Goal: Information Seeking & Learning: Obtain resource

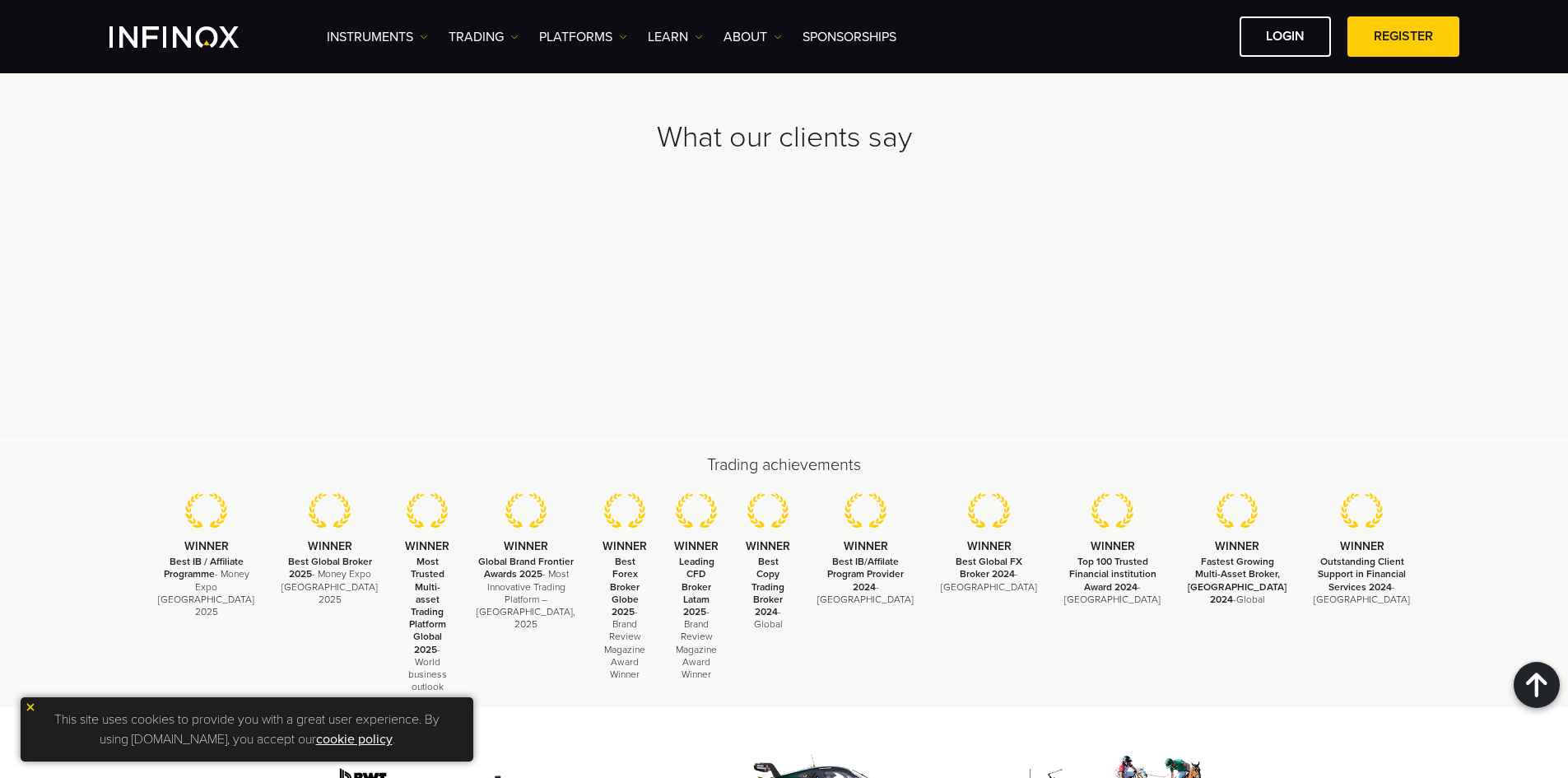
scroll to position [5028, 0]
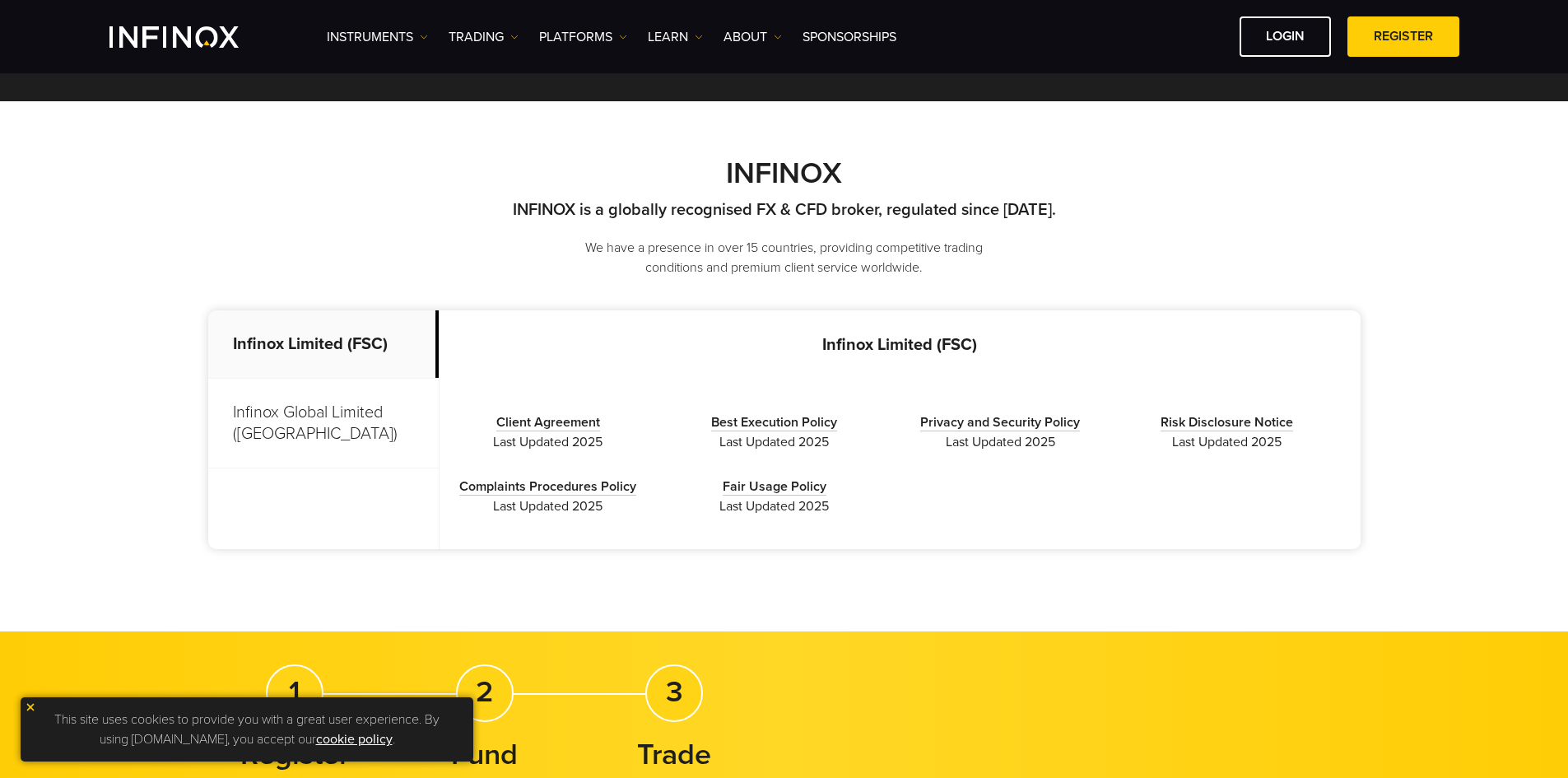
click at [332, 416] on p "Infinox Global Limited ([GEOGRAPHIC_DATA])" at bounding box center [323, 422] width 230 height 90
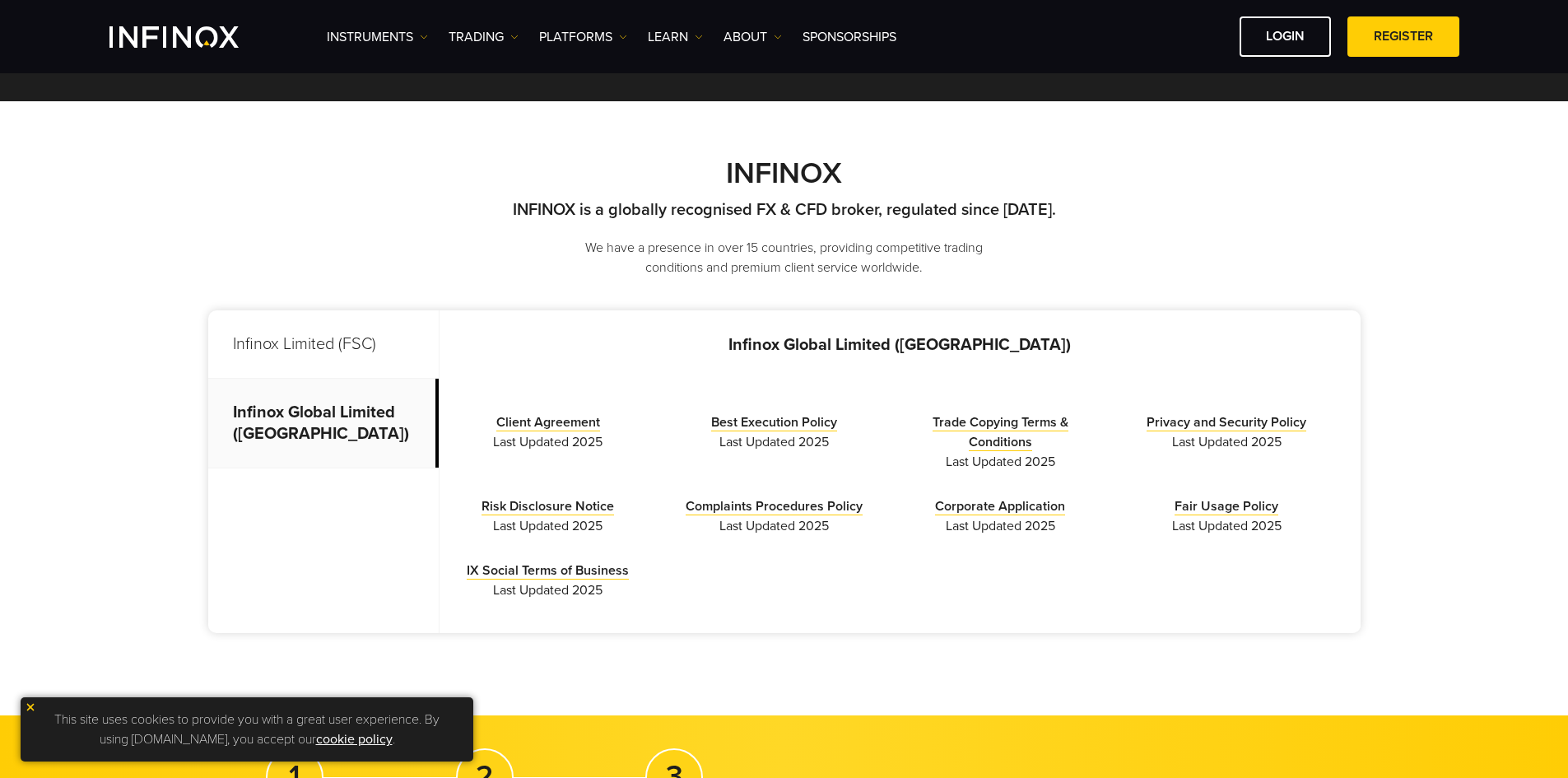
click at [353, 347] on p "Infinox Limited (FSC)" at bounding box center [323, 344] width 230 height 68
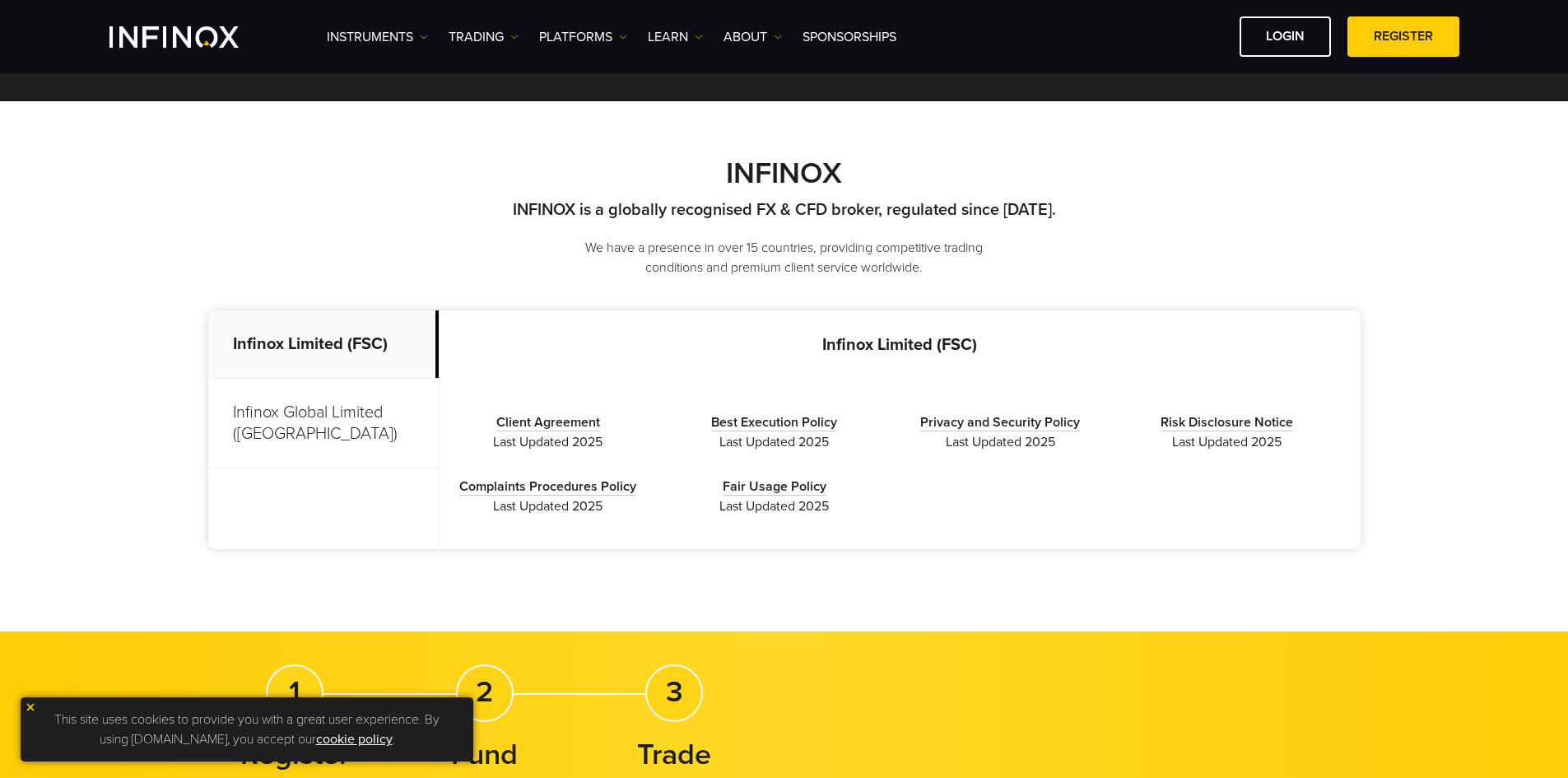
click at [347, 406] on p "Infinox Global Limited ([GEOGRAPHIC_DATA])" at bounding box center [323, 422] width 230 height 90
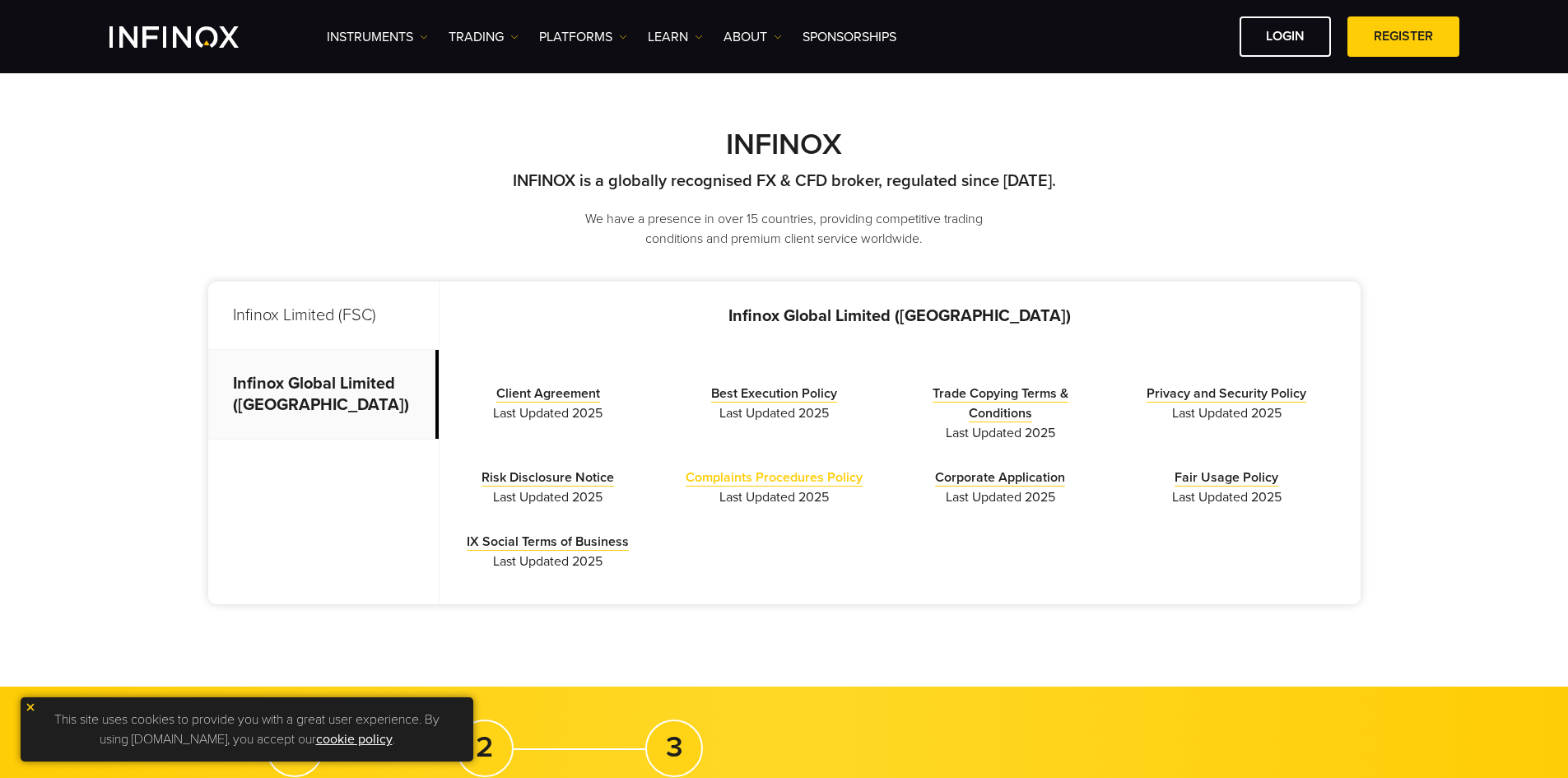
scroll to position [329, 0]
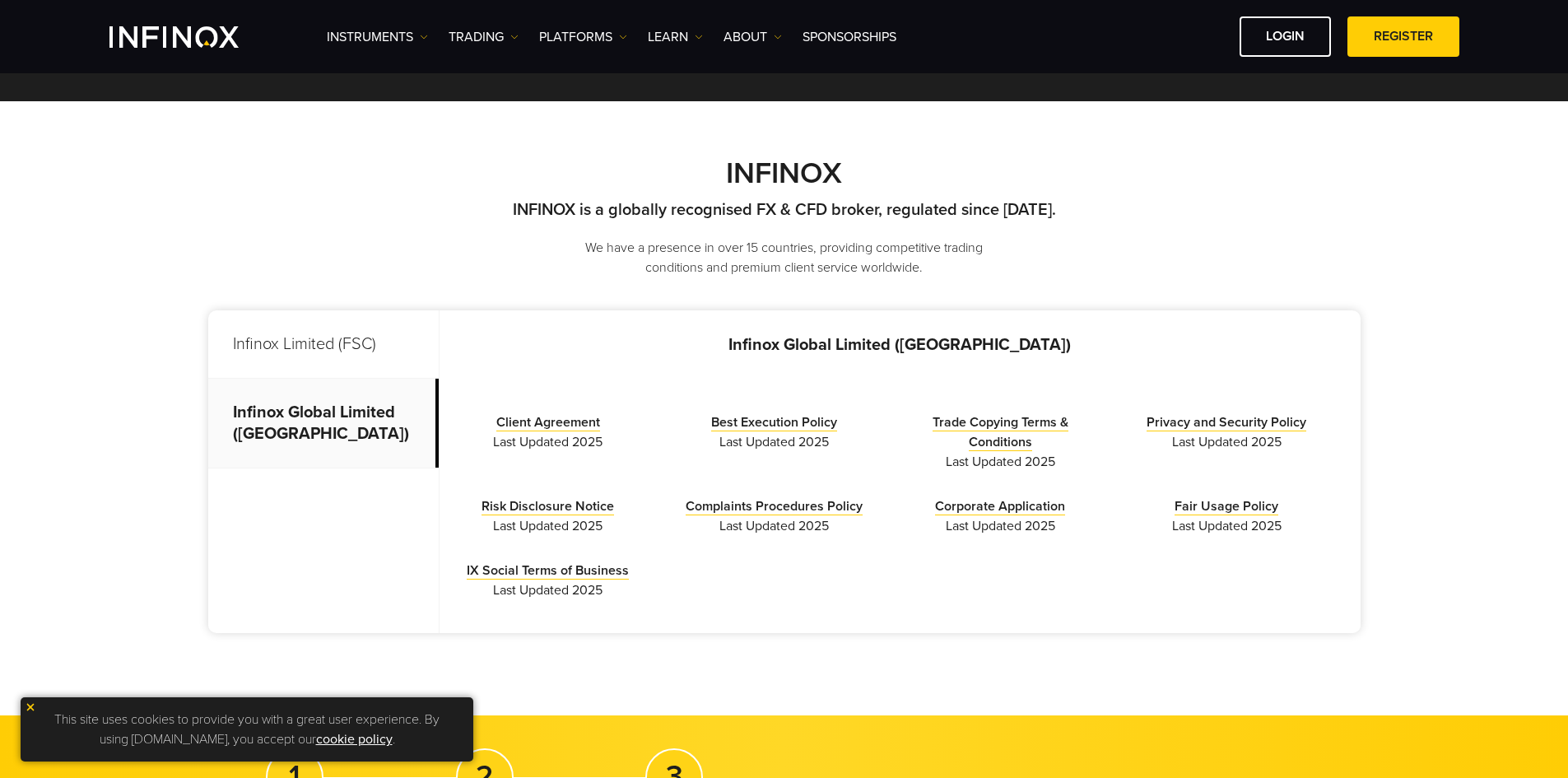
click at [363, 353] on p "Infinox Limited (FSC)" at bounding box center [323, 344] width 230 height 68
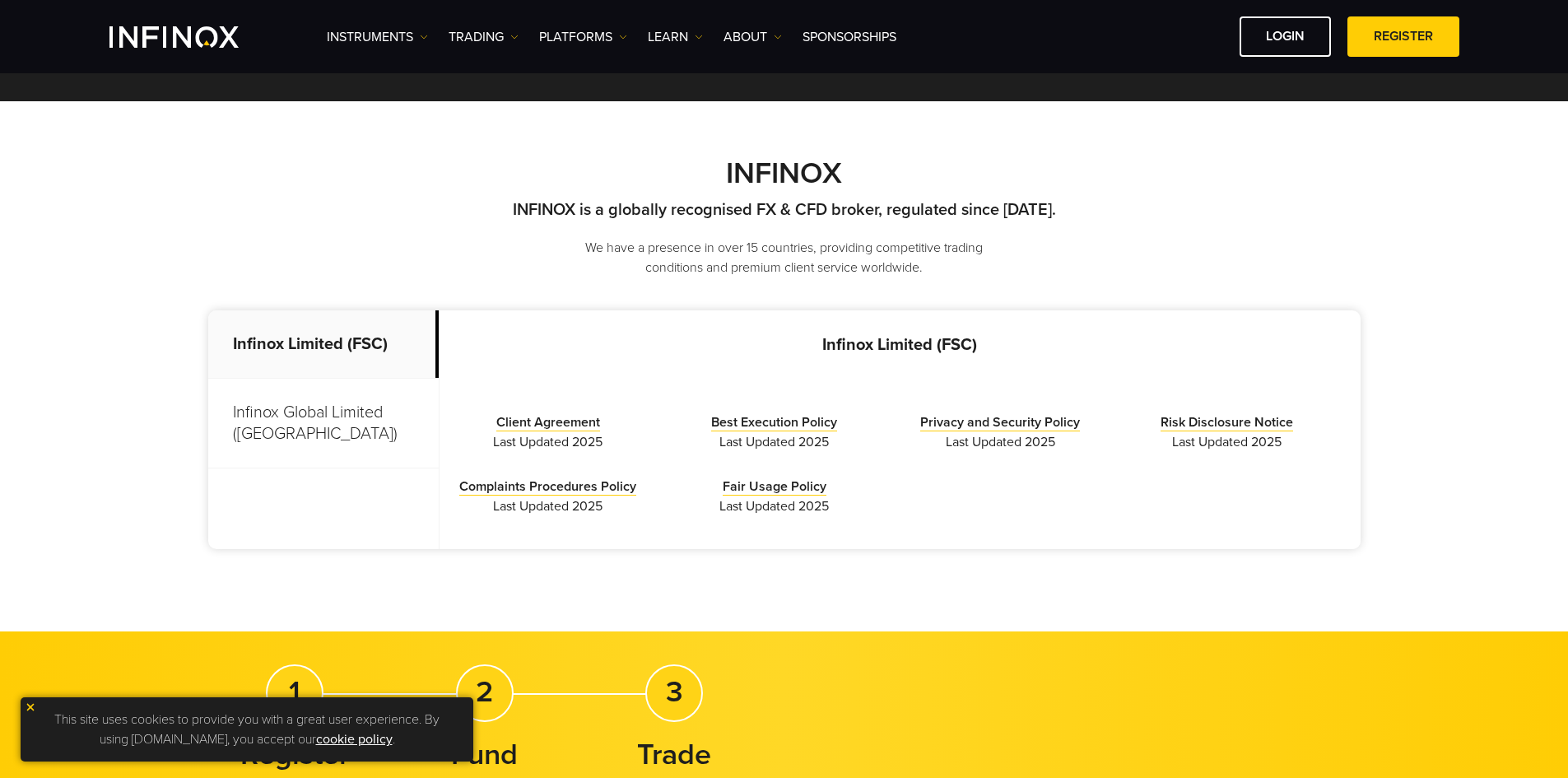
scroll to position [0, 0]
click at [345, 412] on p "Infinox Global Limited ([GEOGRAPHIC_DATA])" at bounding box center [323, 422] width 230 height 90
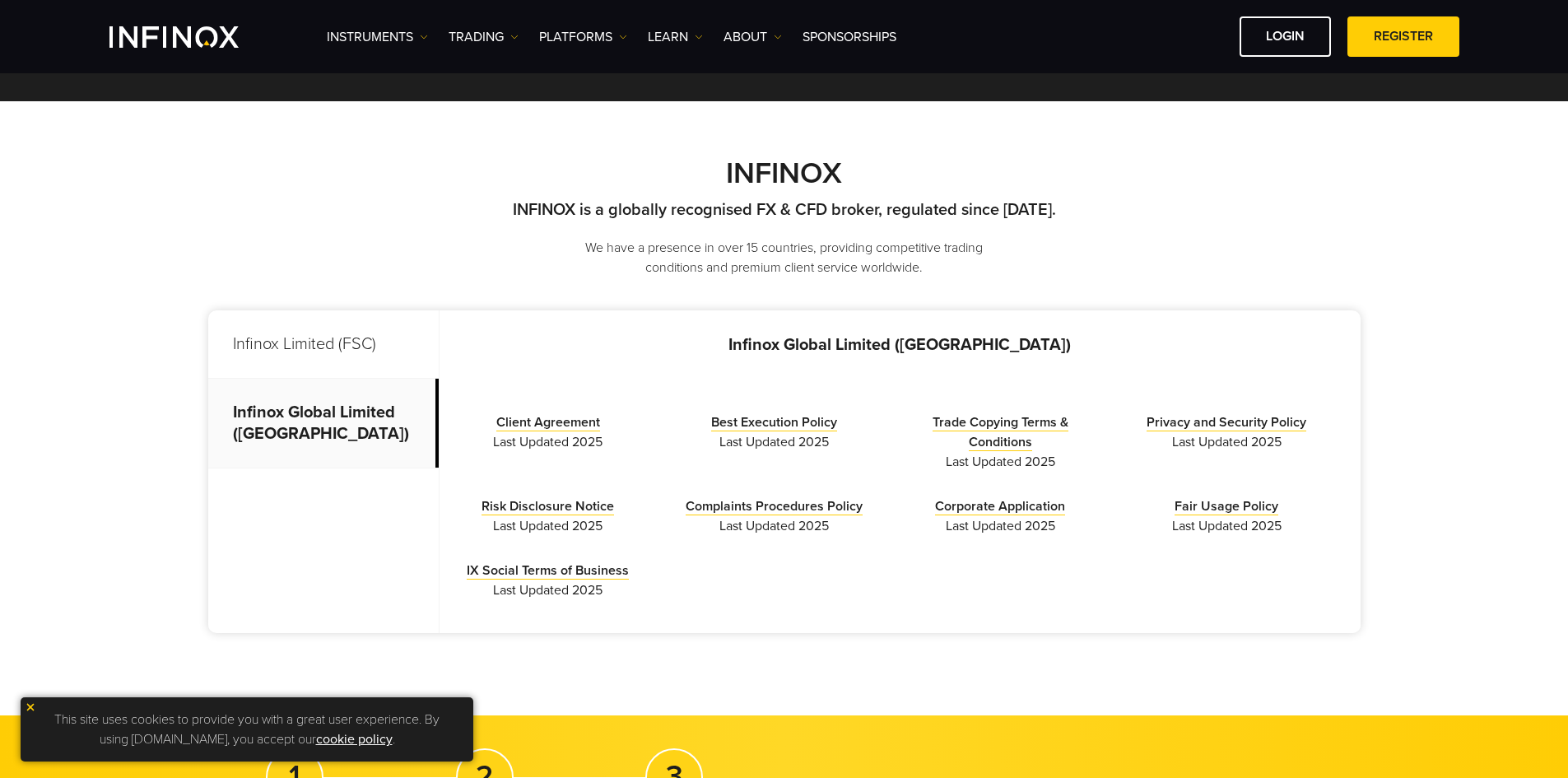
click at [350, 377] on p "Infinox Limited (FSC)" at bounding box center [323, 344] width 230 height 68
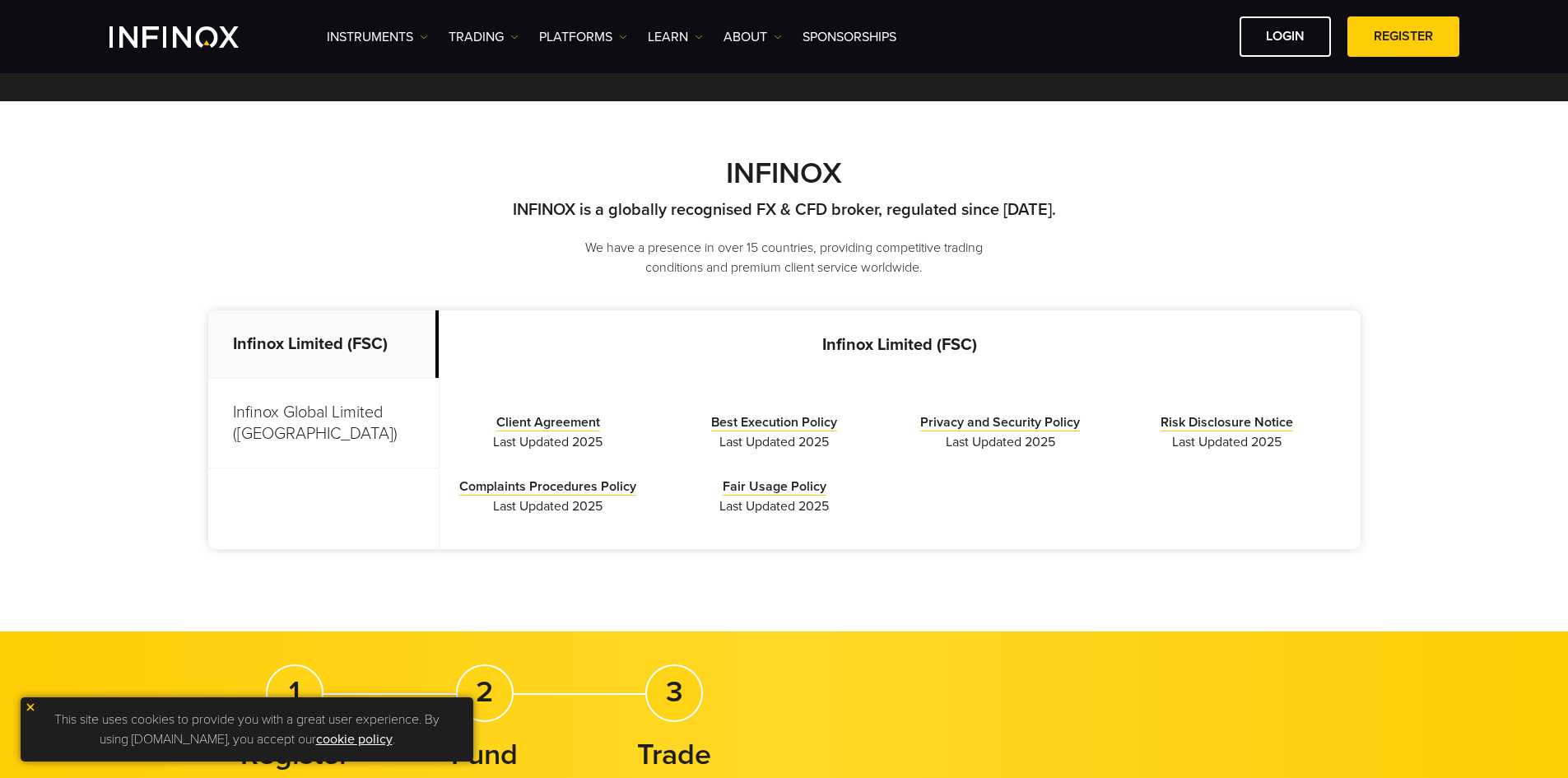
click at [341, 430] on p "Infinox Global Limited ([GEOGRAPHIC_DATA])" at bounding box center [323, 422] width 230 height 90
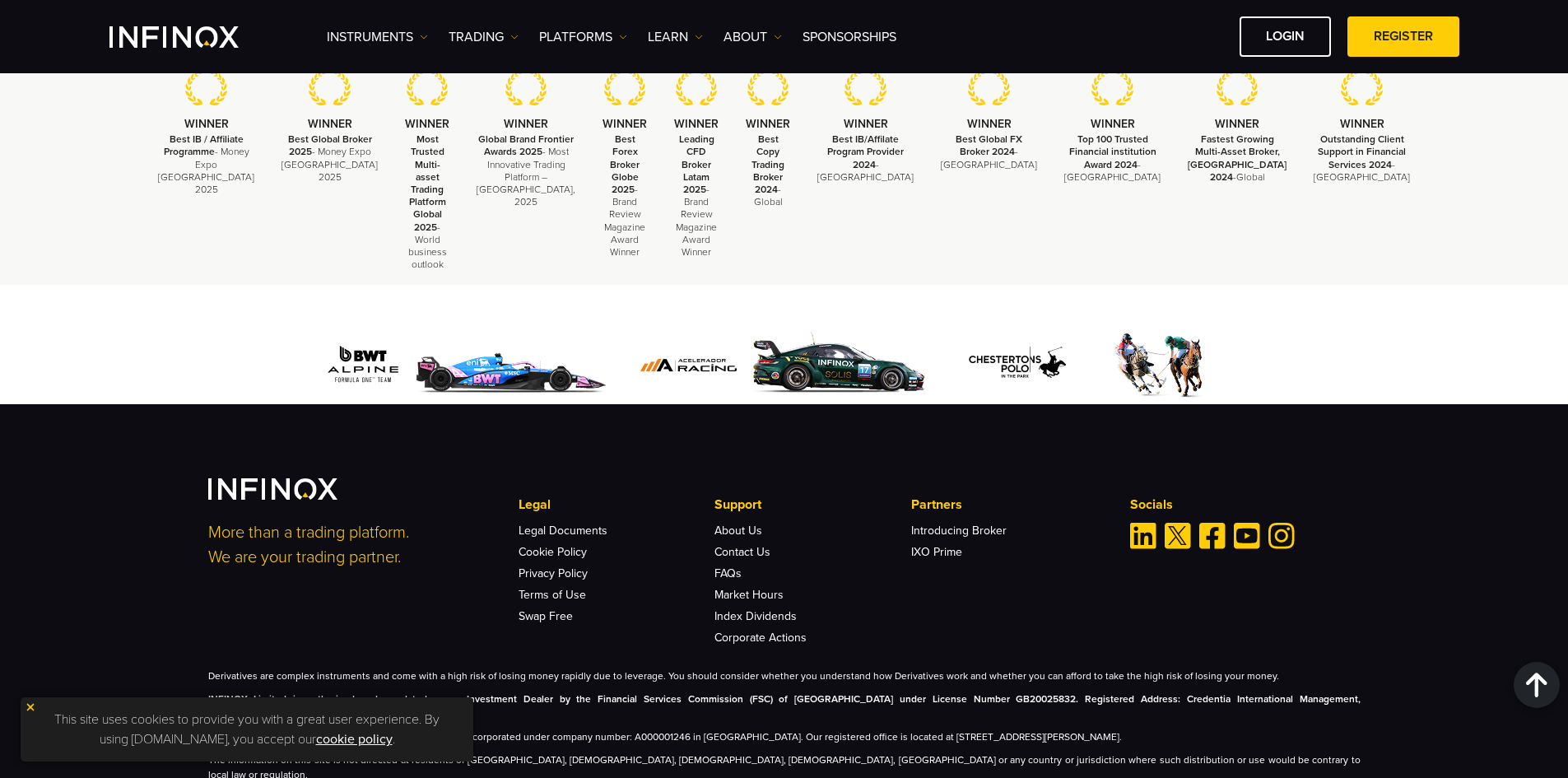
click at [33, 703] on img at bounding box center [31, 707] width 12 height 12
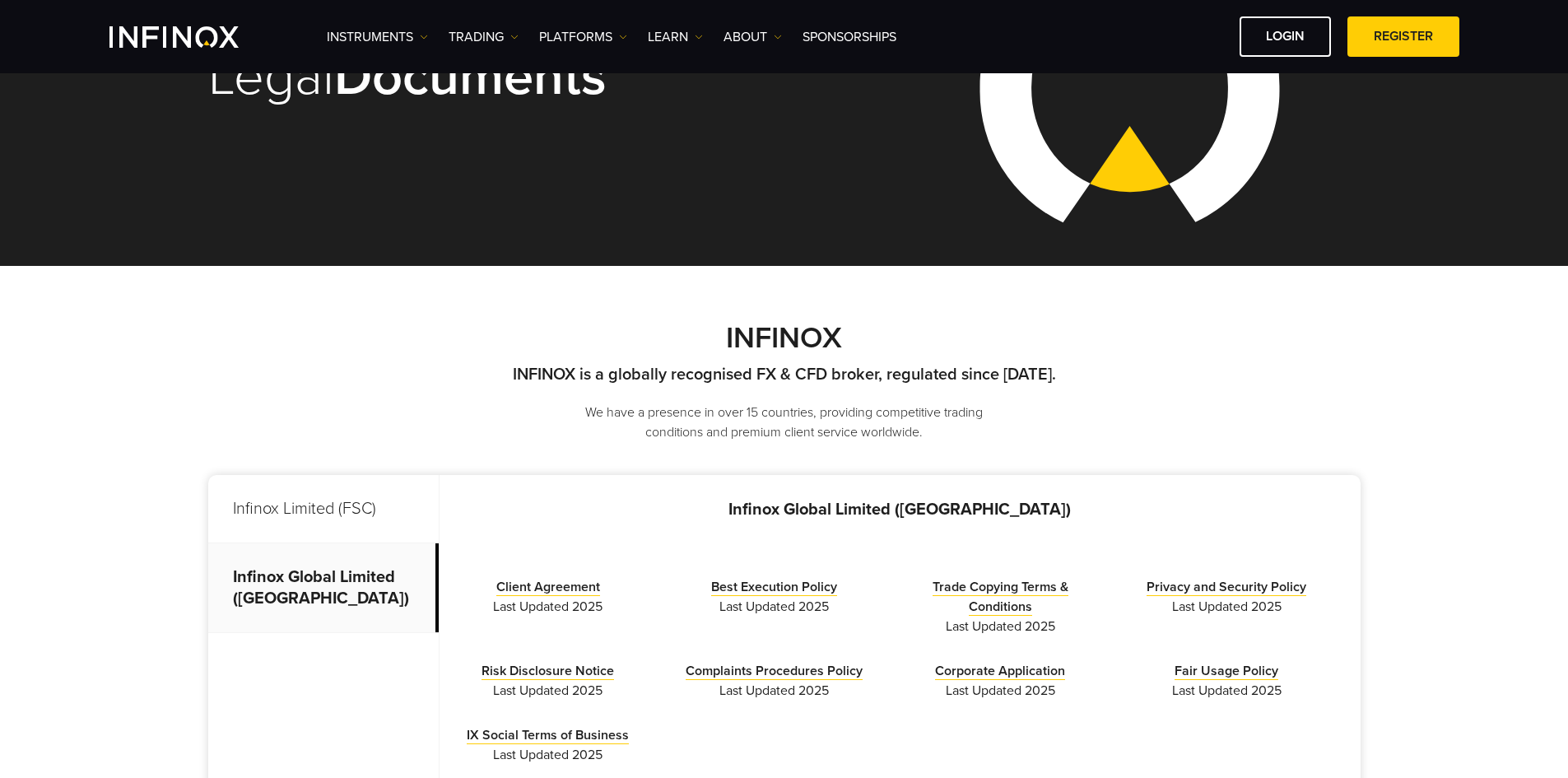
click at [338, 600] on p "Infinox Global Limited ([GEOGRAPHIC_DATA])" at bounding box center [323, 587] width 230 height 90
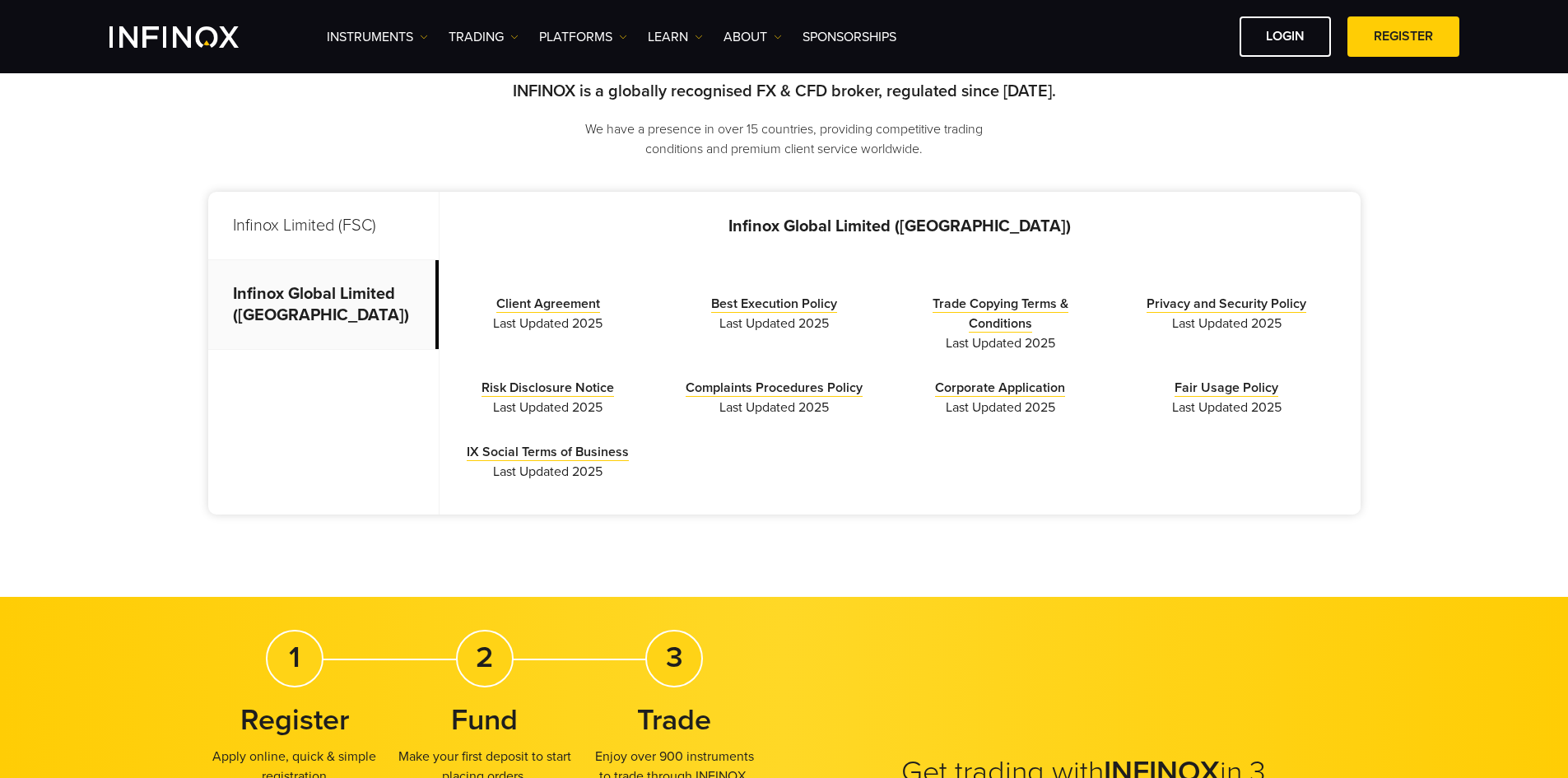
scroll to position [412, 0]
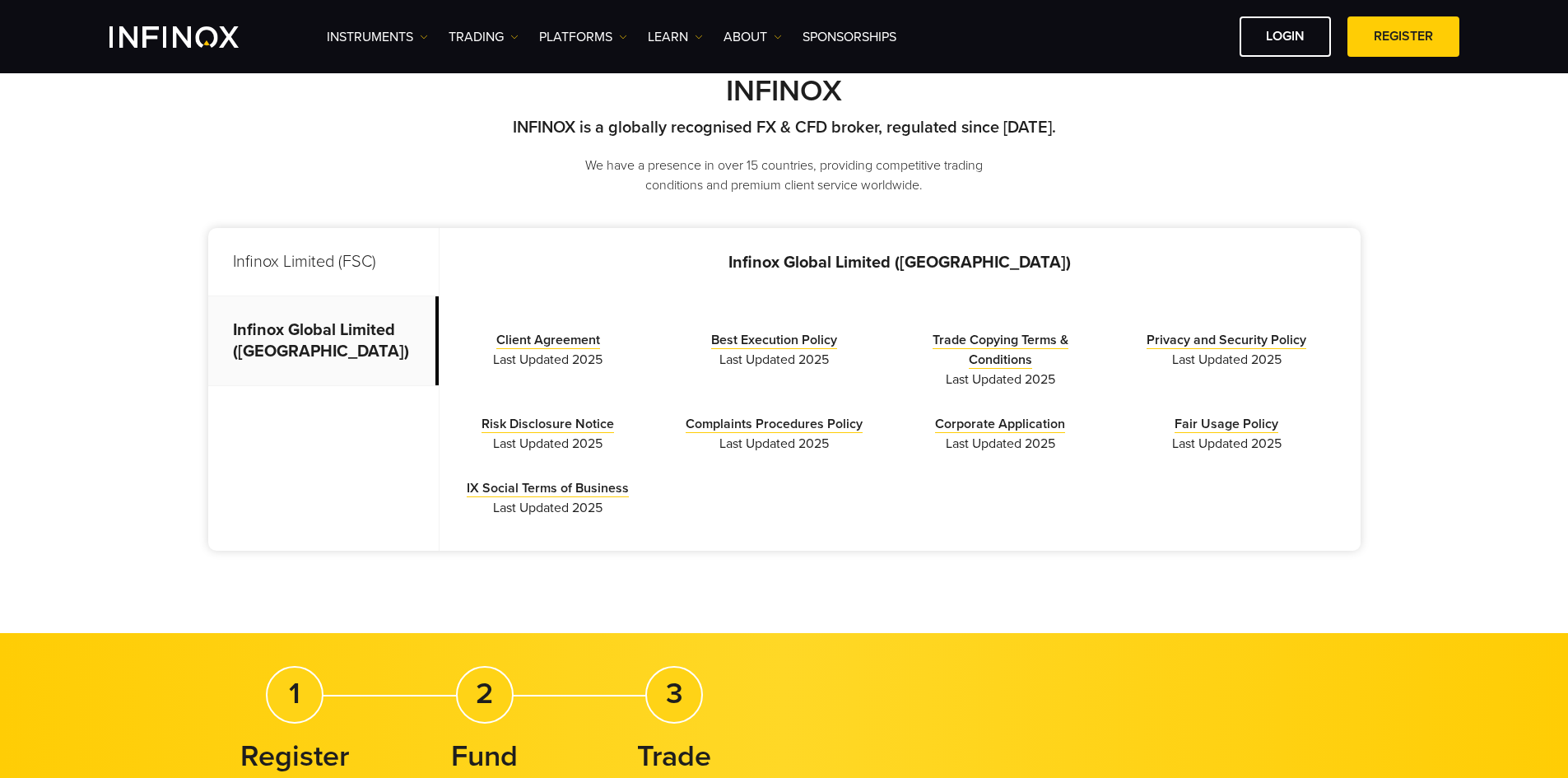
click at [383, 273] on p "Infinox Limited (FSC)" at bounding box center [323, 261] width 230 height 68
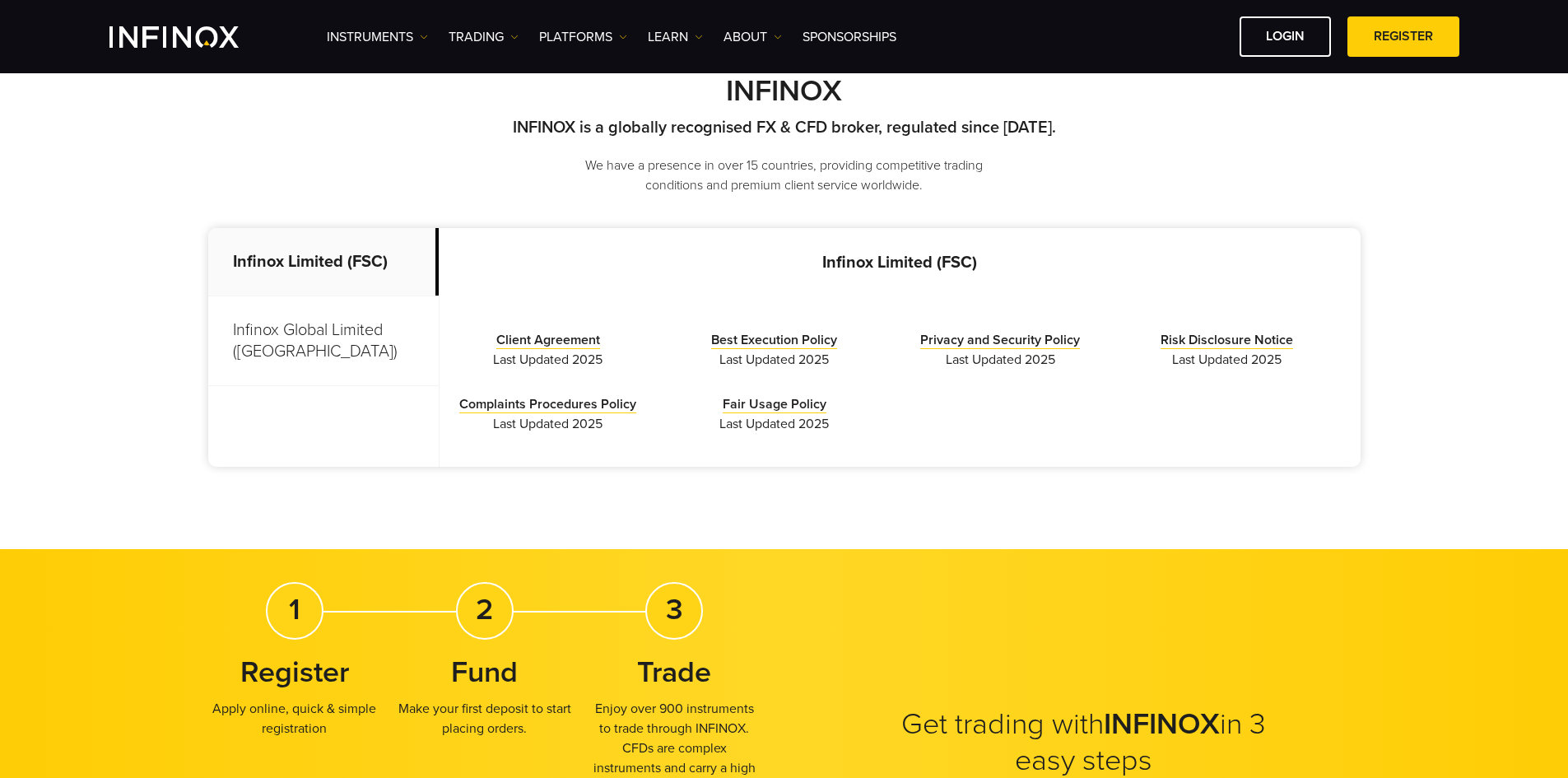
scroll to position [0, 0]
click at [366, 318] on p "Infinox Global Limited ([GEOGRAPHIC_DATA])" at bounding box center [323, 341] width 230 height 90
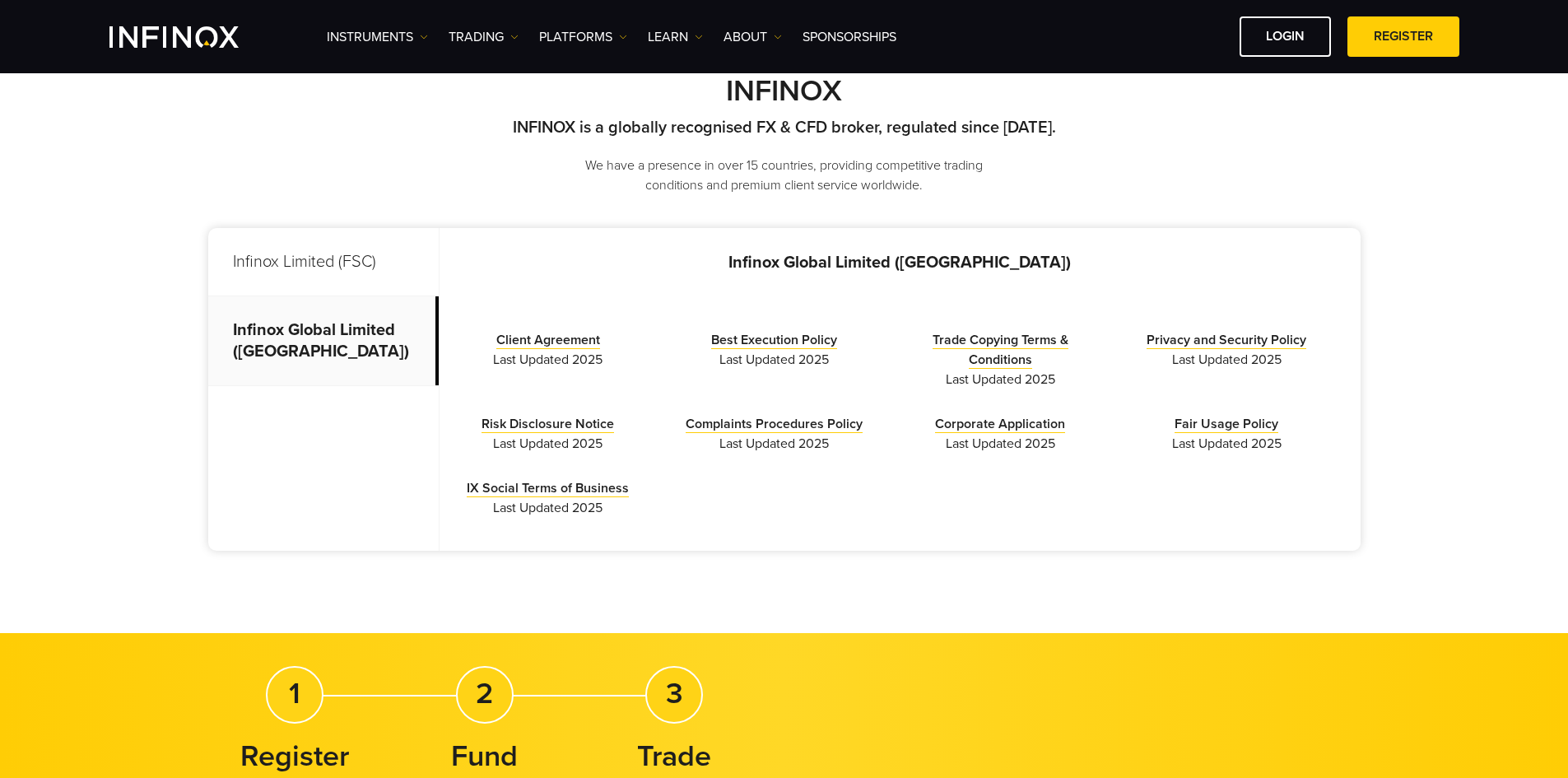
click at [342, 262] on p "Infinox Limited (FSC)" at bounding box center [323, 261] width 230 height 68
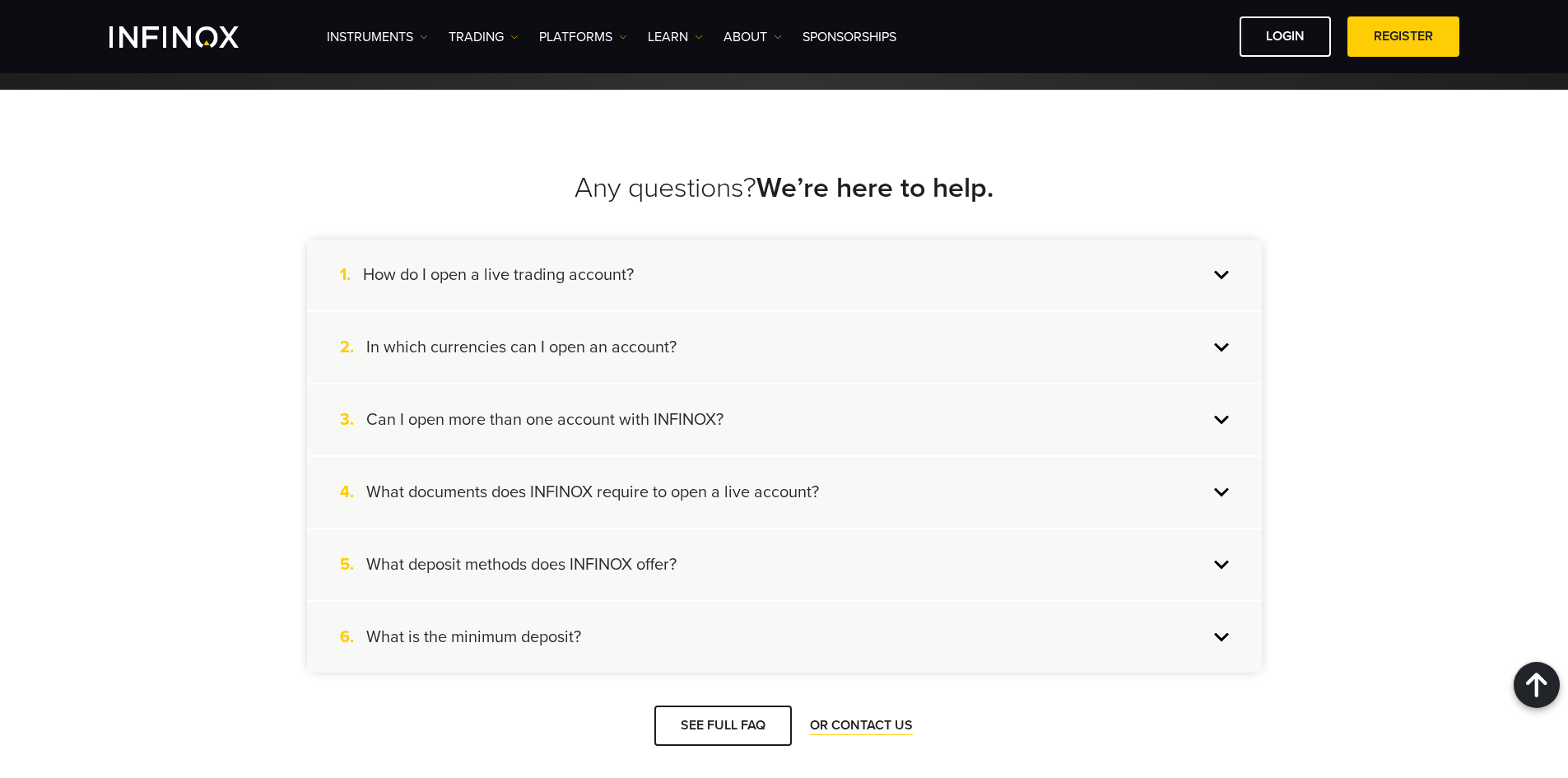
scroll to position [1728, 0]
